Goal: Task Accomplishment & Management: Manage account settings

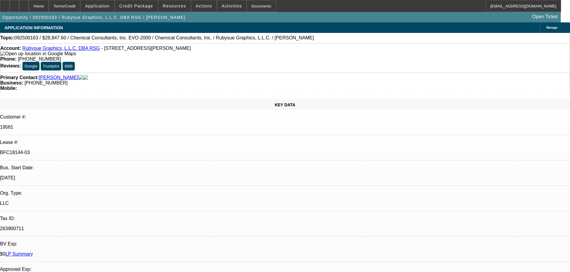
select select "0"
select select "2"
select select "0"
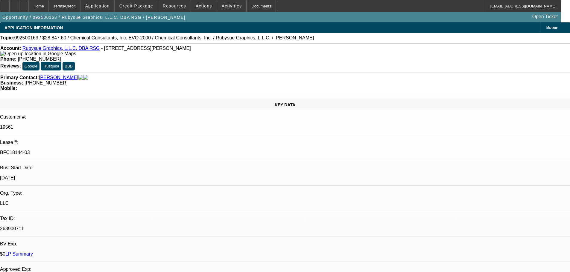
select select "0"
select select "2"
select select "0"
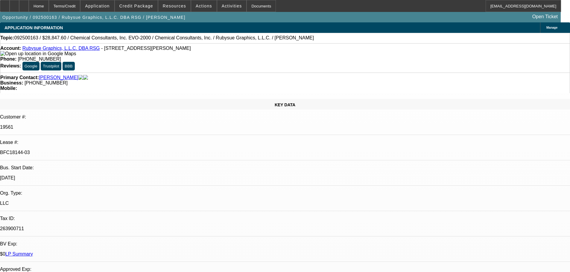
select select "0"
select select "2"
select select "0"
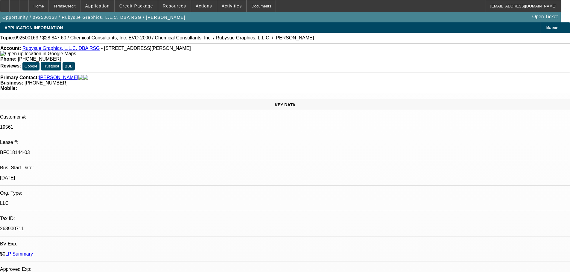
select select "2"
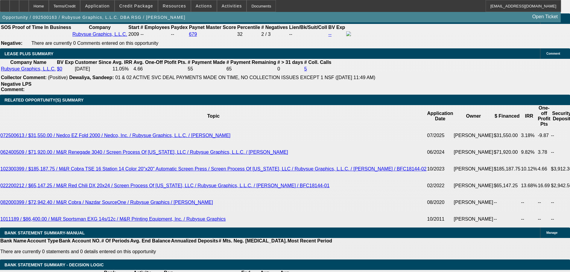
scroll to position [1106, 0]
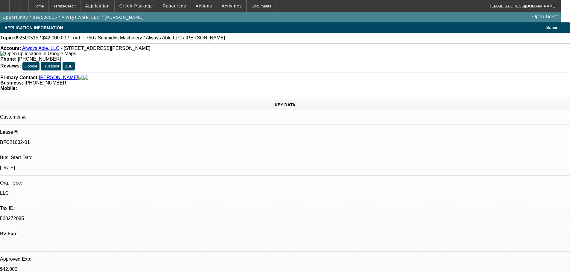
select select "0"
select select "6"
select select "0"
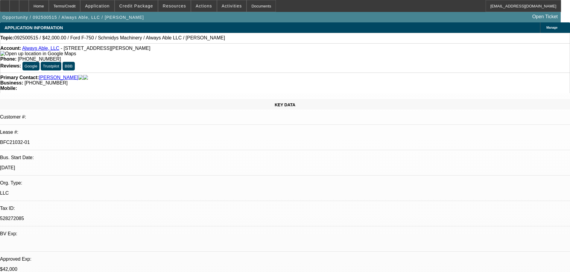
select select "0"
select select "6"
select select "0"
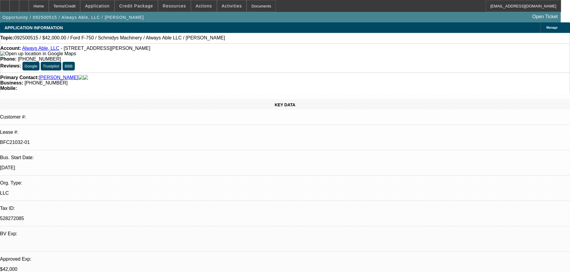
select select "0"
select select "6"
select select "0"
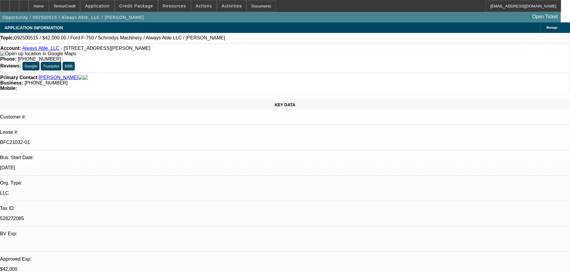
select select "6"
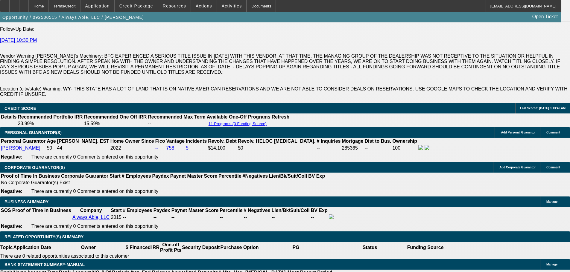
scroll to position [861, 0]
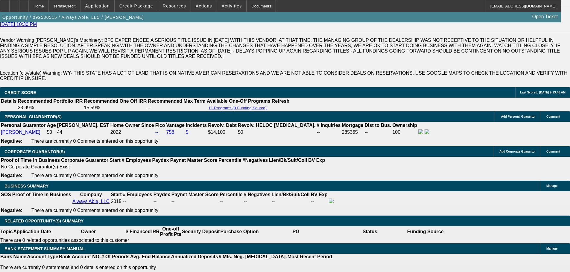
scroll to position [831, 0]
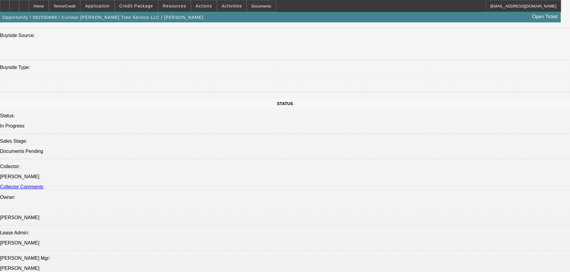
select select "0"
select select "3"
select select "0"
select select "6"
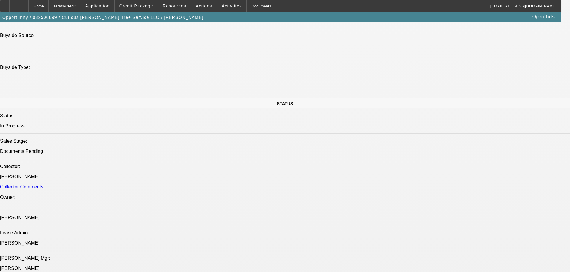
select select "0"
select select "2"
select select "0"
select select "6"
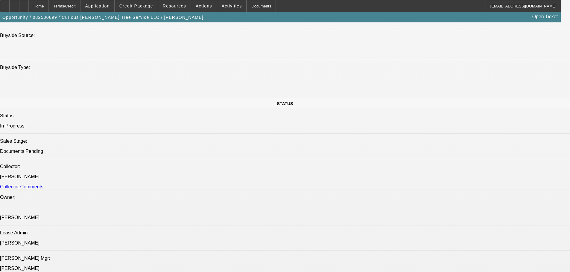
select select "0"
select select "2"
select select "0"
select select "6"
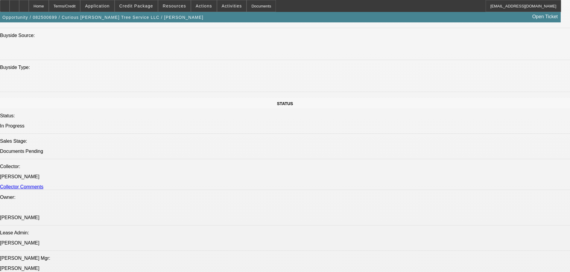
select select "0"
select select "6"
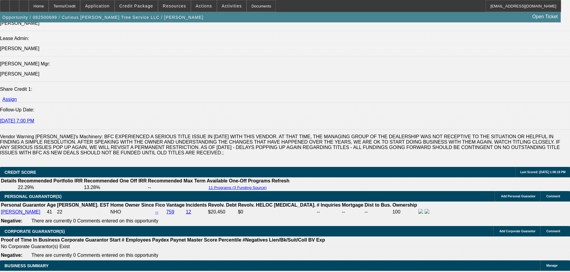
scroll to position [768, 0]
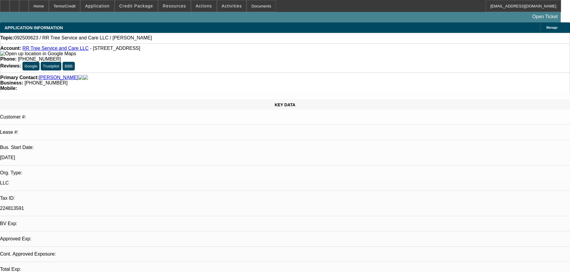
select select "0"
select select "2"
select select "0.1"
select select "4"
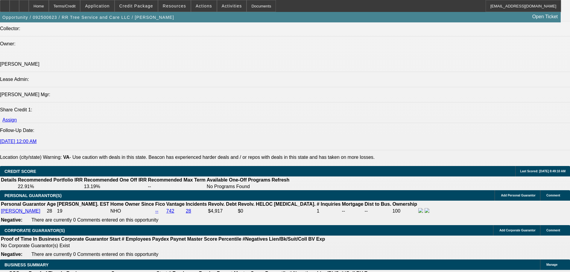
scroll to position [759, 0]
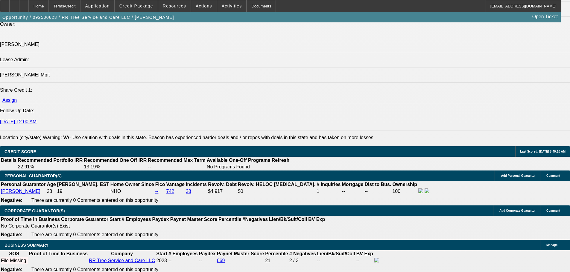
type input "$0.00"
type input "UNKNOWN"
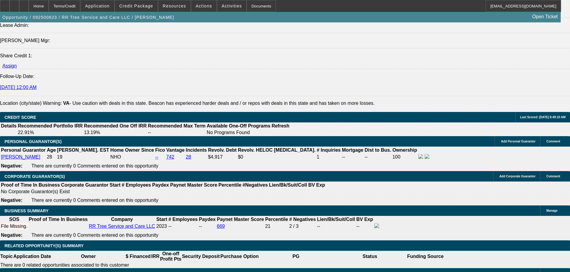
drag, startPoint x: 118, startPoint y: 178, endPoint x: 133, endPoint y: 179, distance: 15.6
type input "60"
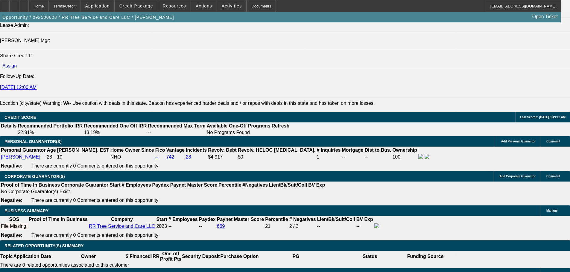
type input "1"
type input "$2,564.06"
type input "$1,282.03"
type input "12"
type input "$3,336.66"
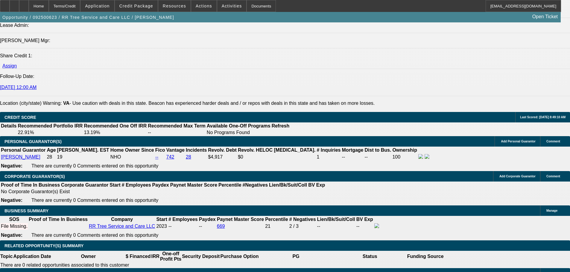
type input "$1,668.33"
type input "12.5"
type input "$3,374.70"
type input "$1,687.35"
type input "12.5"
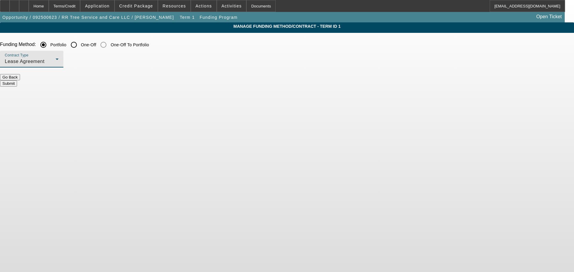
click at [56, 62] on div "Lease Agreement" at bounding box center [30, 61] width 51 height 7
click at [164, 92] on span "Equipment Finance Agreement" at bounding box center [156, 92] width 69 height 14
click at [80, 46] on input "One-Off" at bounding box center [74, 45] width 12 height 12
radio input "true"
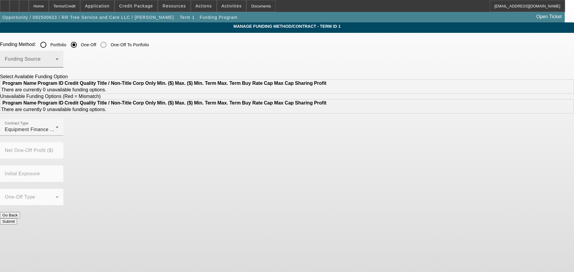
click at [56, 60] on span at bounding box center [30, 61] width 51 height 7
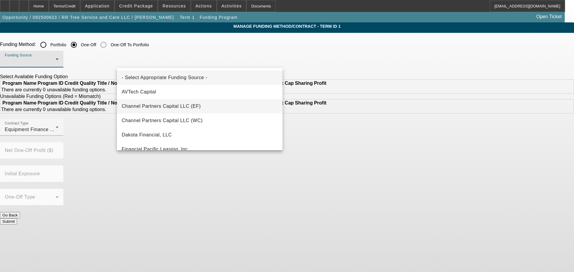
click at [176, 104] on span "Channel Partners Capital LLC (EF)" at bounding box center [161, 106] width 79 height 7
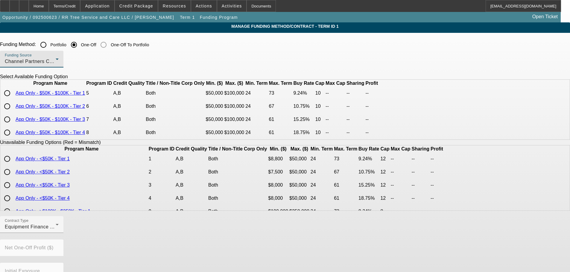
click at [13, 99] on input "radio" at bounding box center [7, 93] width 12 height 12
radio input "true"
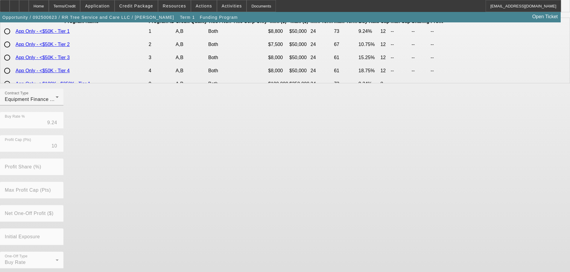
scroll to position [136, 0]
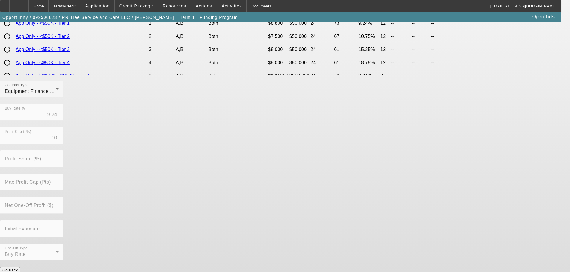
click at [17, 272] on button "Submit" at bounding box center [8, 277] width 17 height 6
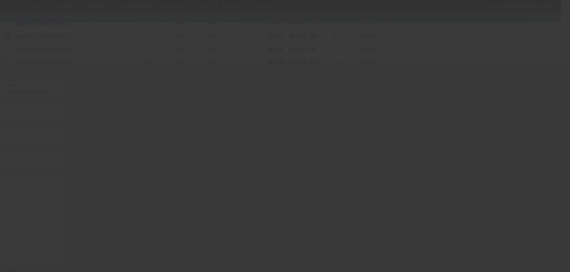
radio input "true"
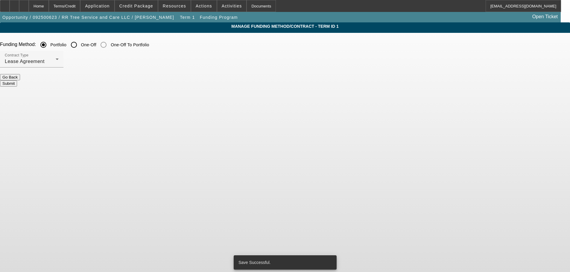
scroll to position [0, 0]
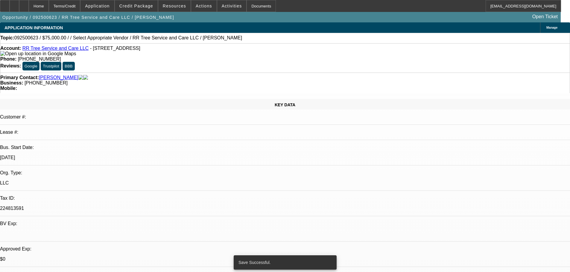
select select "0"
select select "2"
select select "0"
select select "6"
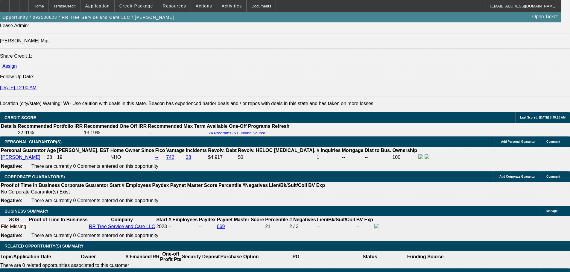
scroll to position [807, 0]
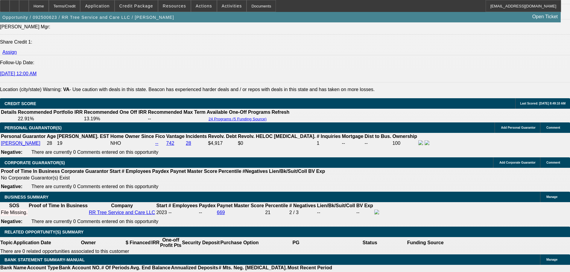
select select "0"
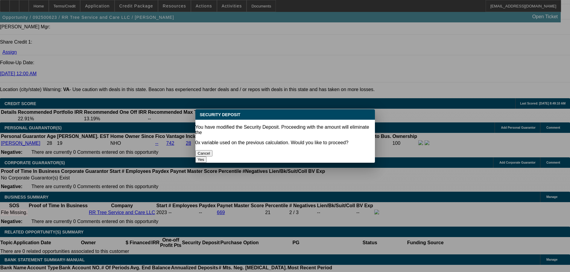
scroll to position [0, 0]
click at [207, 157] on button "Yes" at bounding box center [200, 160] width 11 height 6
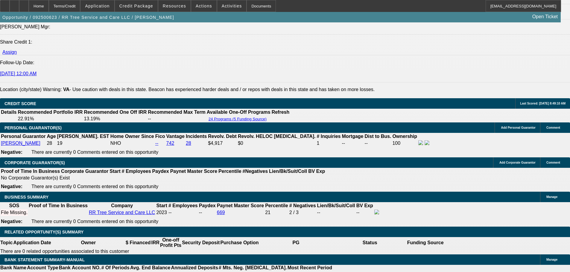
type input "$0.00"
type input "UNKNOWN"
select select "1"
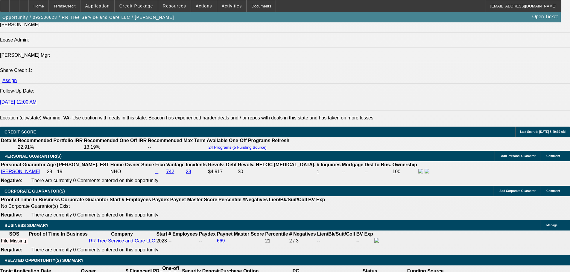
scroll to position [748, 0]
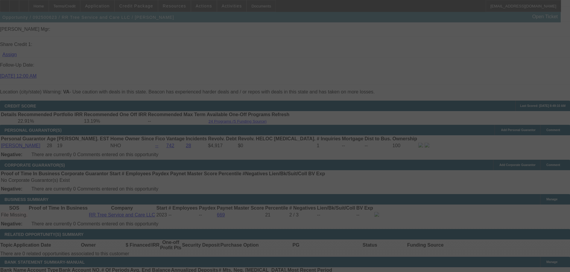
scroll to position [807, 0]
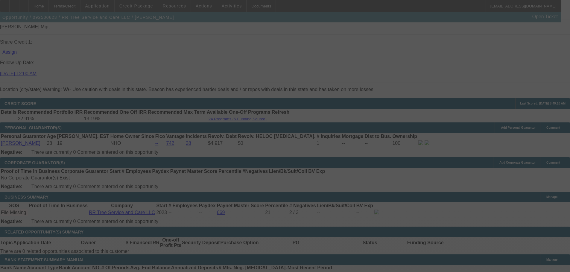
select select "0"
select select "6"
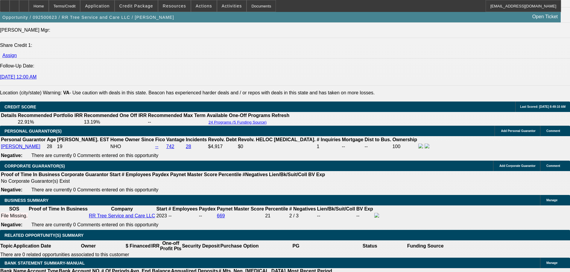
scroll to position [838, 0]
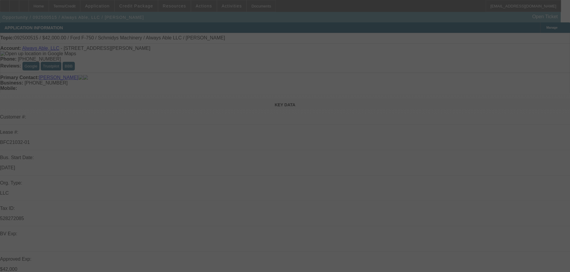
select select "0"
select select "6"
select select "0"
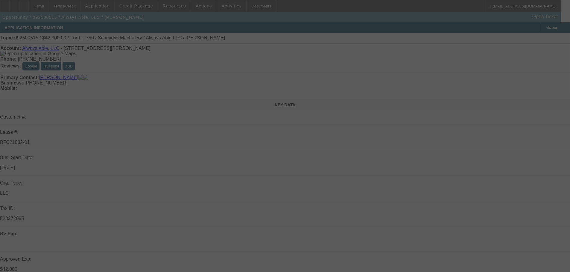
select select "0"
select select "6"
select select "0"
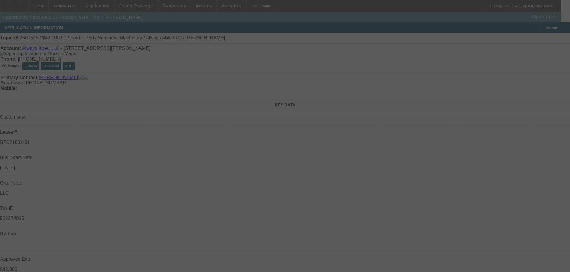
select select "0"
select select "6"
select select "0"
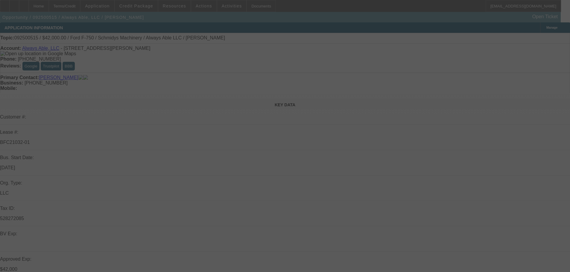
select select "6"
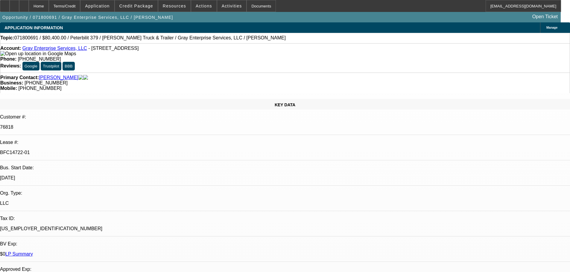
select select "0"
select select "2"
select select "0.1"
select select "4"
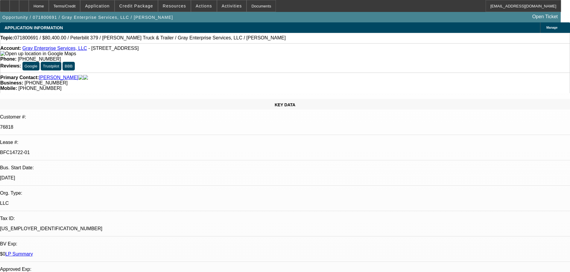
select select "0"
select select "2"
select select "0.1"
select select "4"
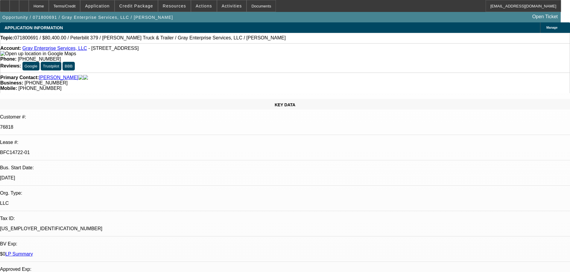
select select "0"
select select "2"
select select "0.1"
select select "4"
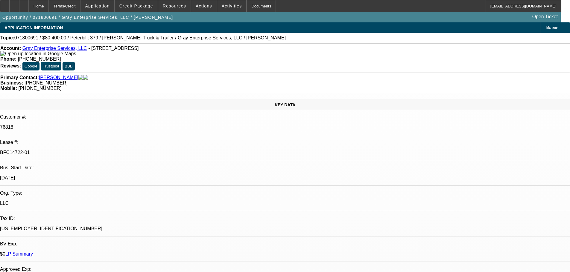
select select "0"
select select "2"
select select "0.1"
select select "4"
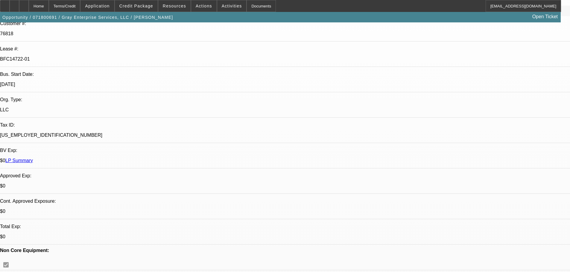
scroll to position [120, 0]
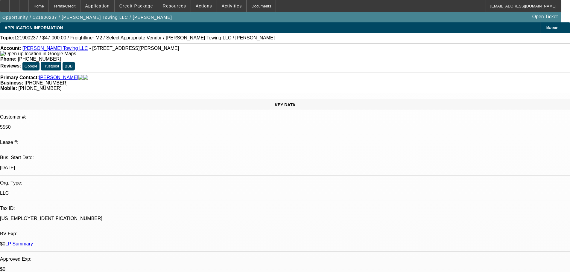
select select "0"
select select "2"
select select "0.1"
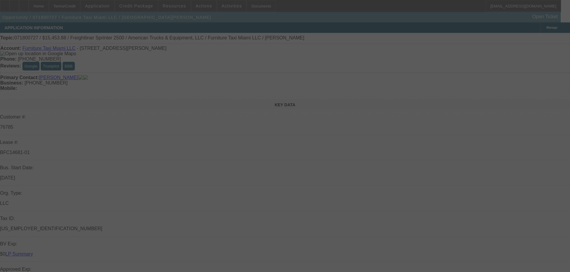
select select "0"
select select "6"
select select "0"
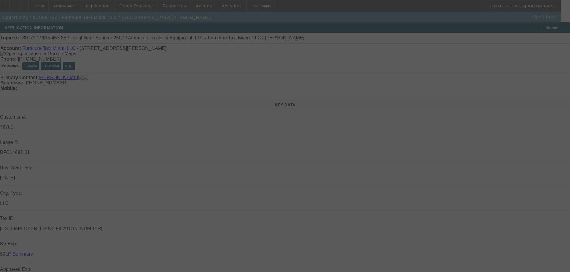
select select "0"
select select "2"
select select "0"
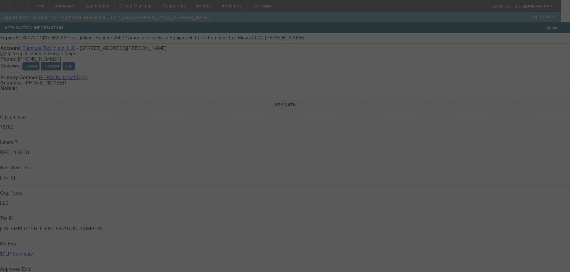
select select "0"
select select "2"
select select "0"
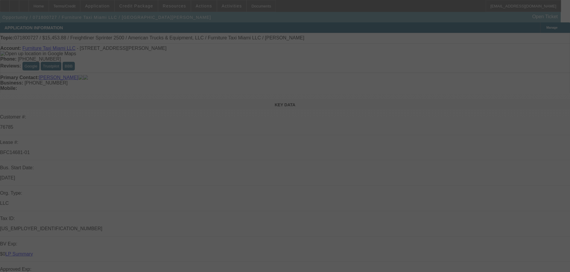
select select "2"
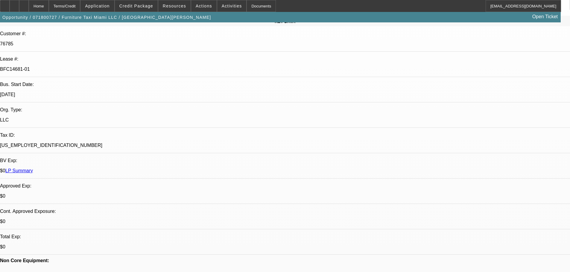
scroll to position [30, 0]
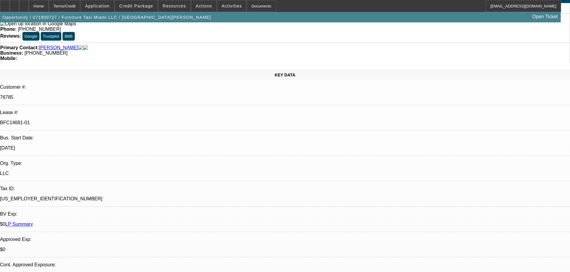
click at [33, 222] on link "LP Summary" at bounding box center [19, 224] width 28 height 5
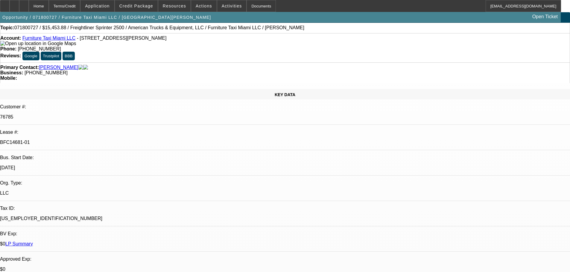
scroll to position [0, 0]
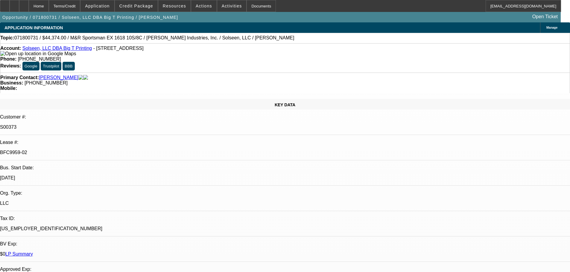
select select "0"
select select "2"
select select "0"
select select "6"
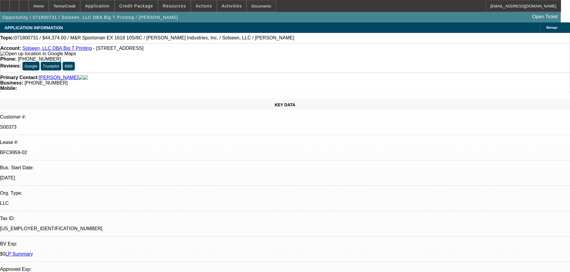
select select "0"
select select "2"
select select "0"
select select "6"
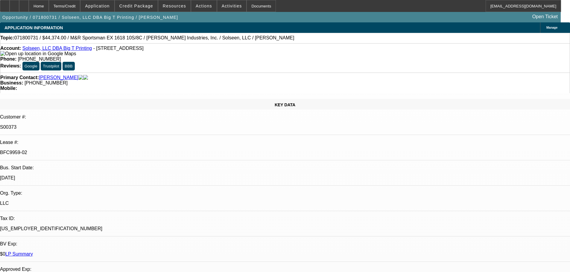
select select "0"
select select "2"
select select "0"
select select "6"
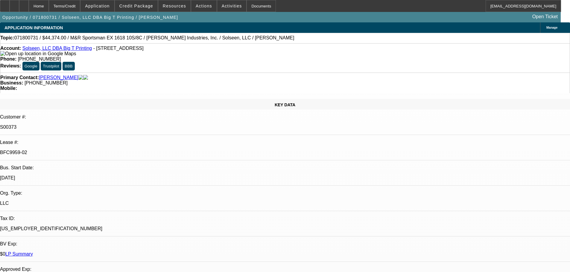
select select "0"
select select "2"
select select "0"
select select "6"
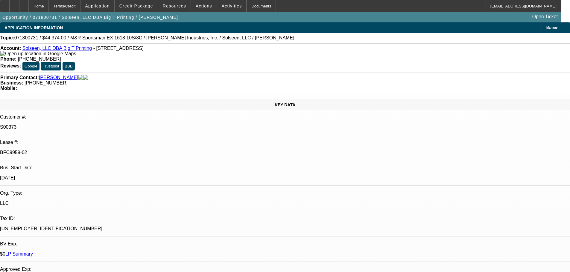
click at [33, 252] on link "LP Summary" at bounding box center [19, 254] width 28 height 5
